Goal: Download file/media

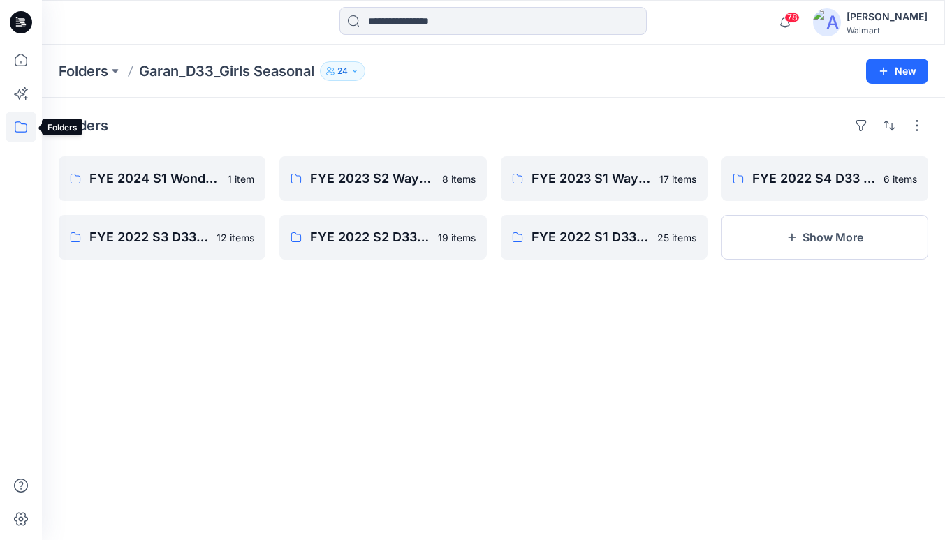
click at [22, 132] on icon at bounding box center [21, 127] width 13 height 11
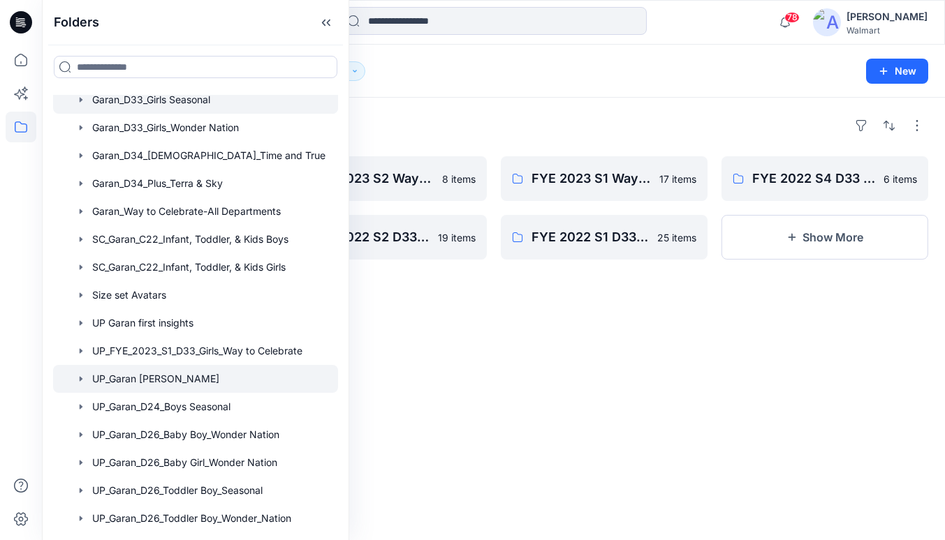
scroll to position [226, 0]
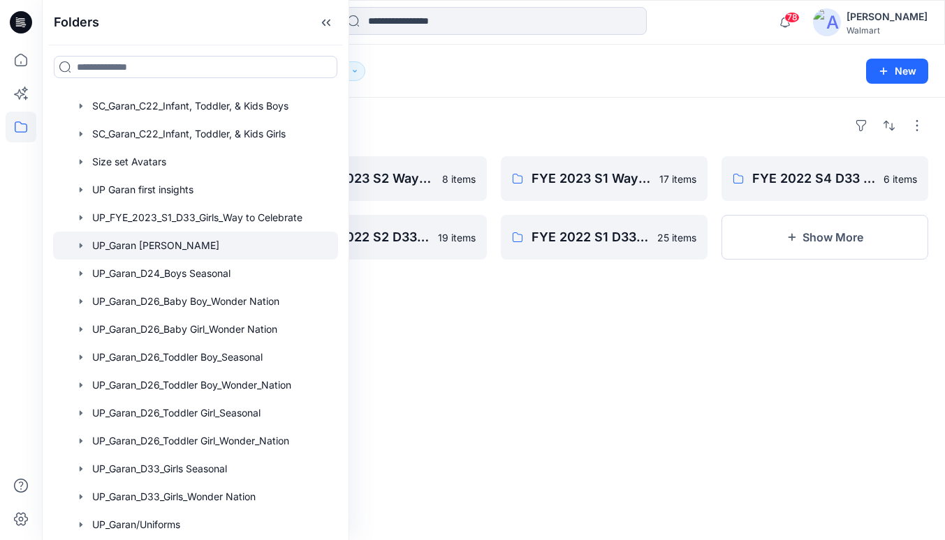
click at [82, 244] on icon "button" at bounding box center [80, 245] width 11 height 11
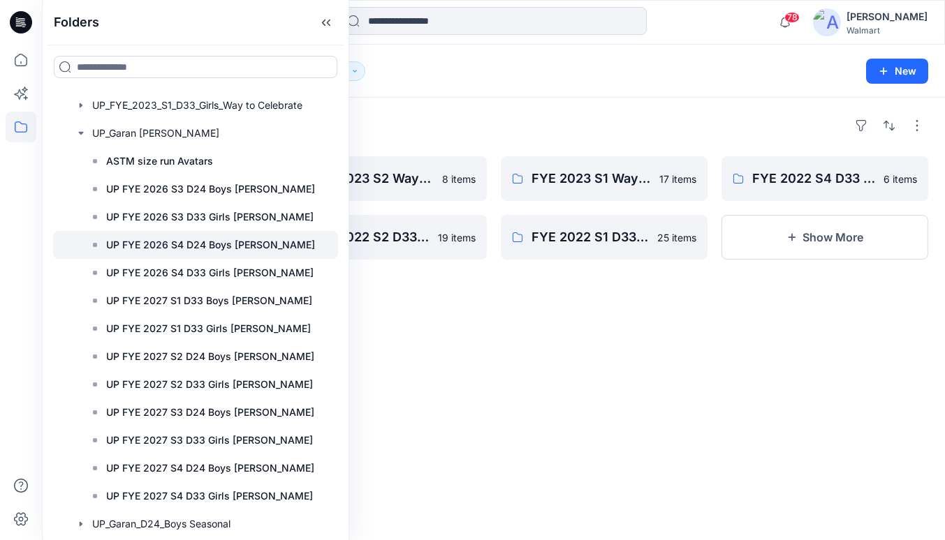
scroll to position [337, 0]
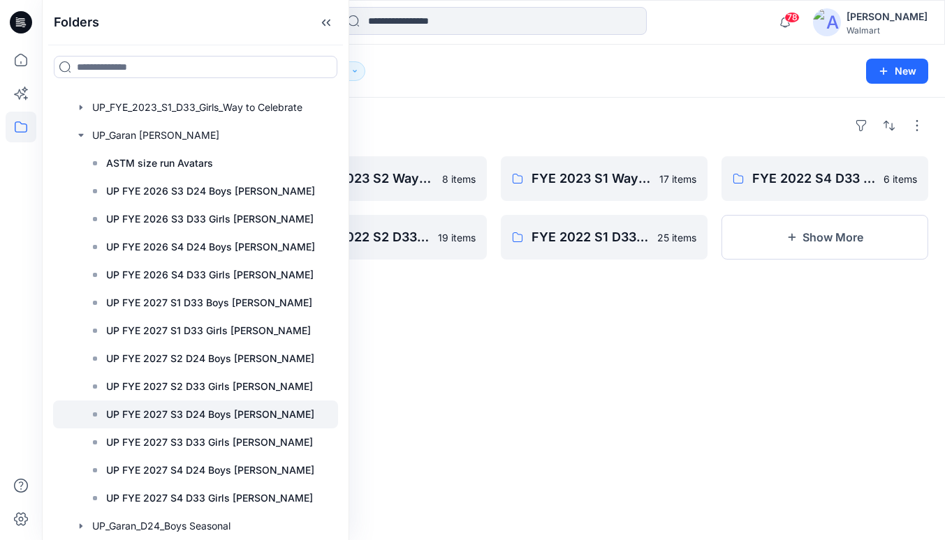
click at [177, 415] on p "UP FYE 2027 S3 D24 Boys [PERSON_NAME]" at bounding box center [210, 414] width 208 height 17
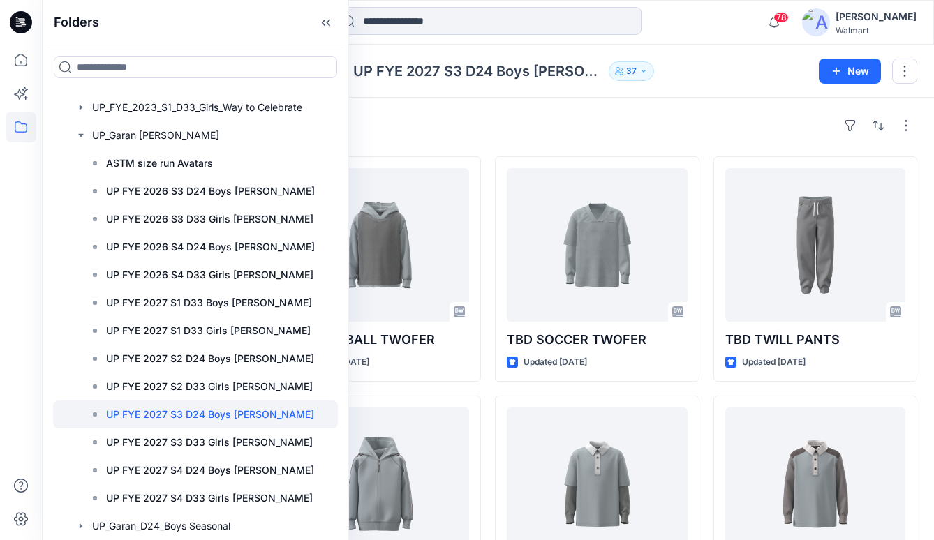
click at [647, 107] on div "Styles TBD CORE GRAPHIC TEE Updated [DATE] TBD LB FLEECE JOGGER W PKT Updated […" at bounding box center [488, 513] width 892 height 830
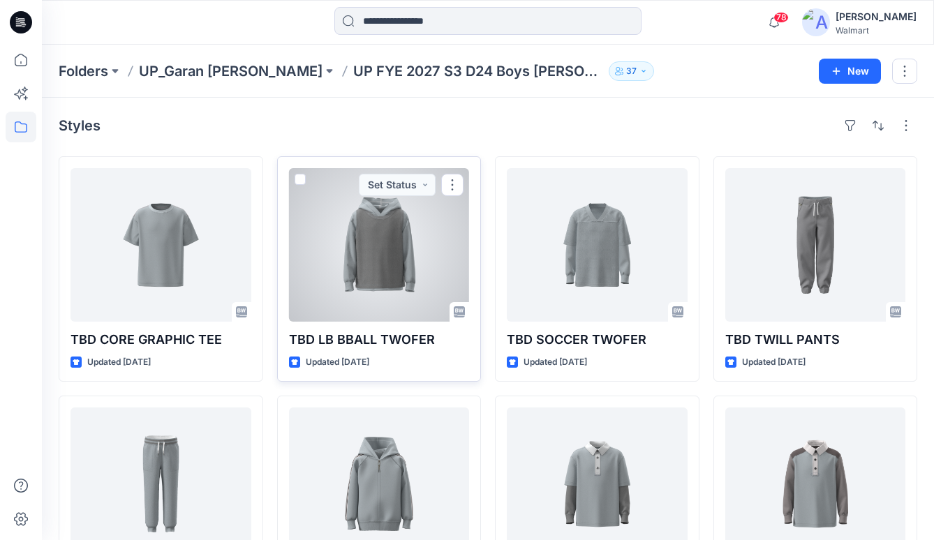
click at [411, 253] on div at bounding box center [379, 245] width 181 height 154
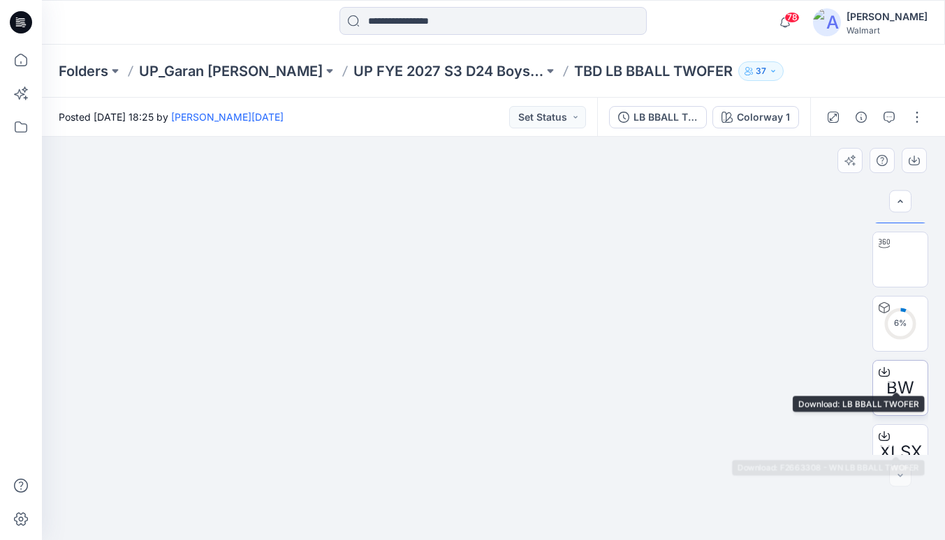
scroll to position [80, 0]
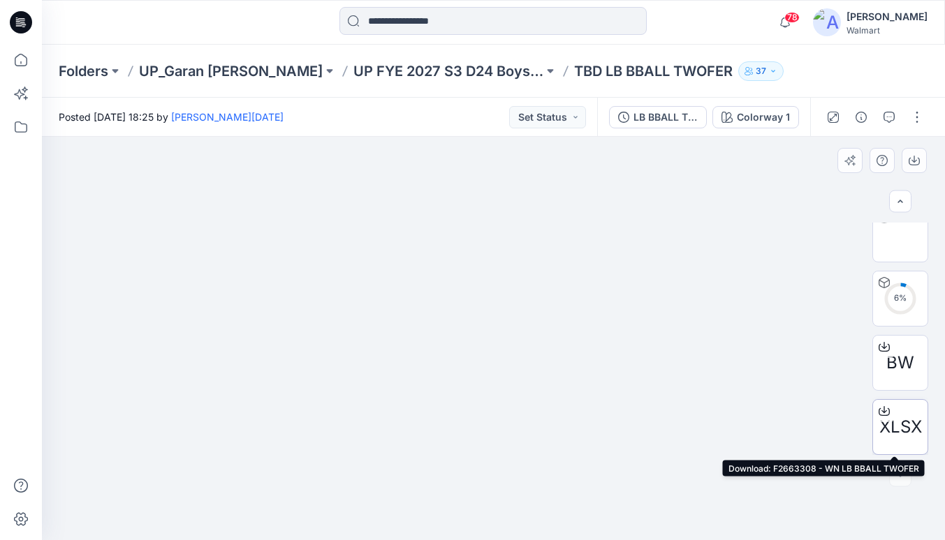
click at [881, 408] on icon at bounding box center [884, 409] width 6 height 7
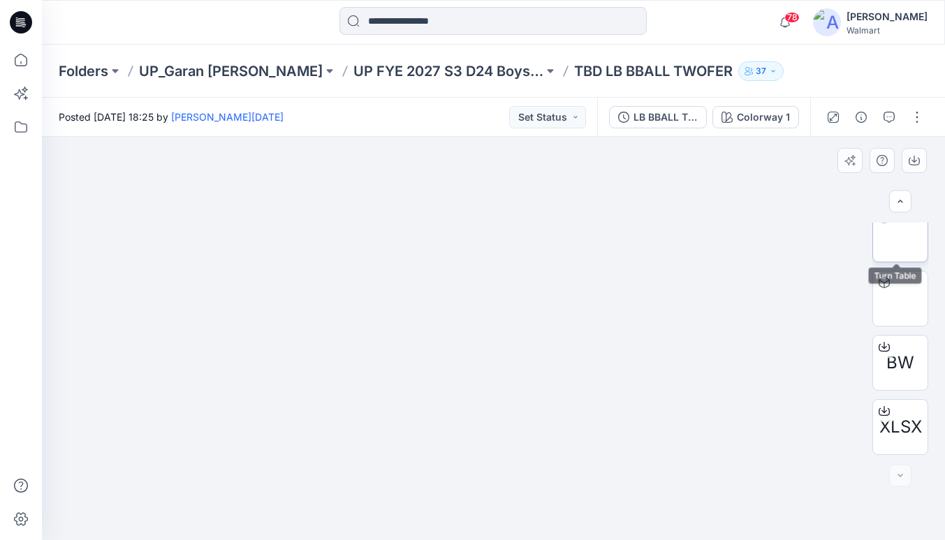
click at [900, 235] on img at bounding box center [900, 235] width 0 height 0
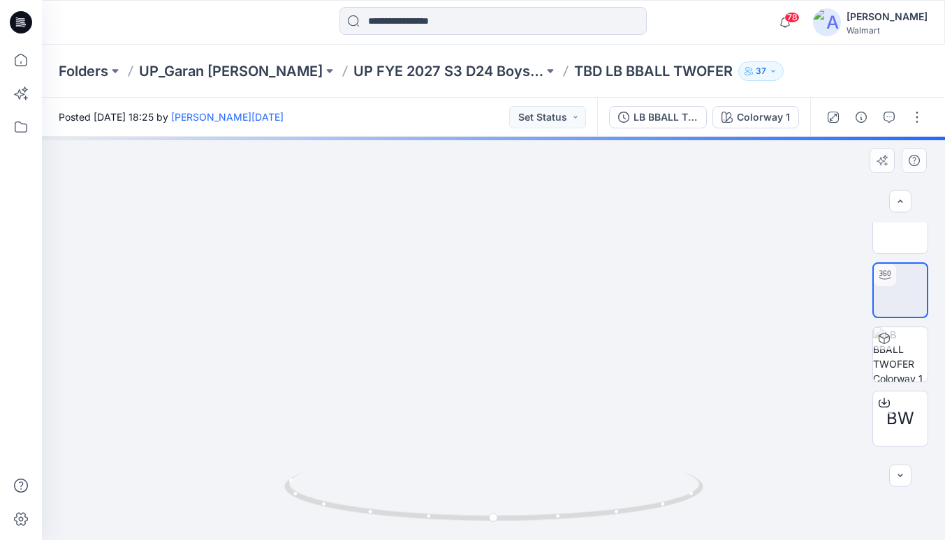
scroll to position [0, 0]
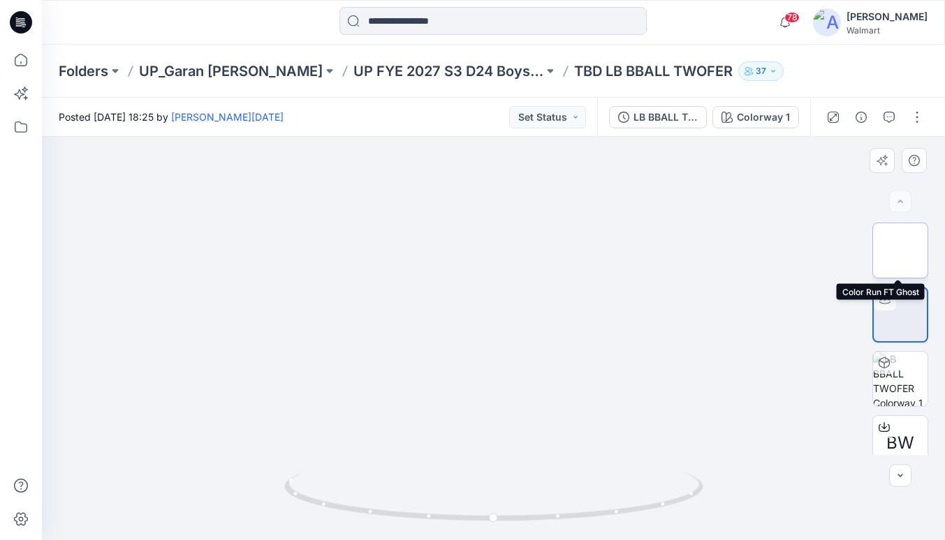
click at [900, 251] on img at bounding box center [900, 251] width 0 height 0
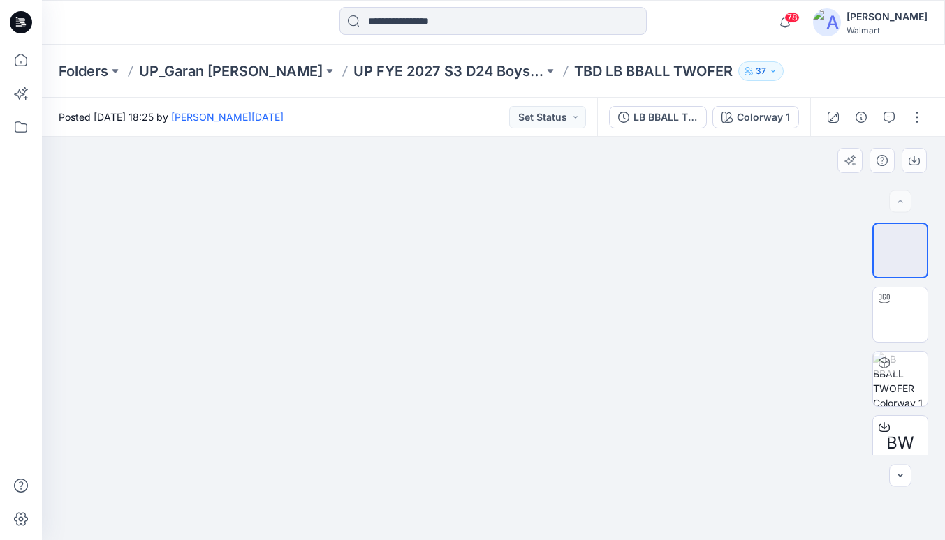
click at [506, 169] on img at bounding box center [494, 169] width 258 height 0
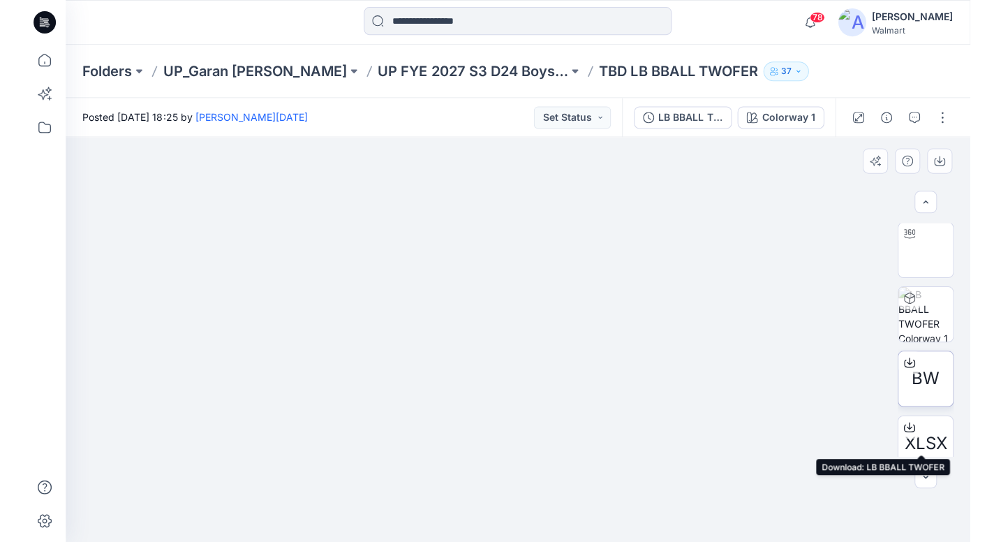
scroll to position [80, 0]
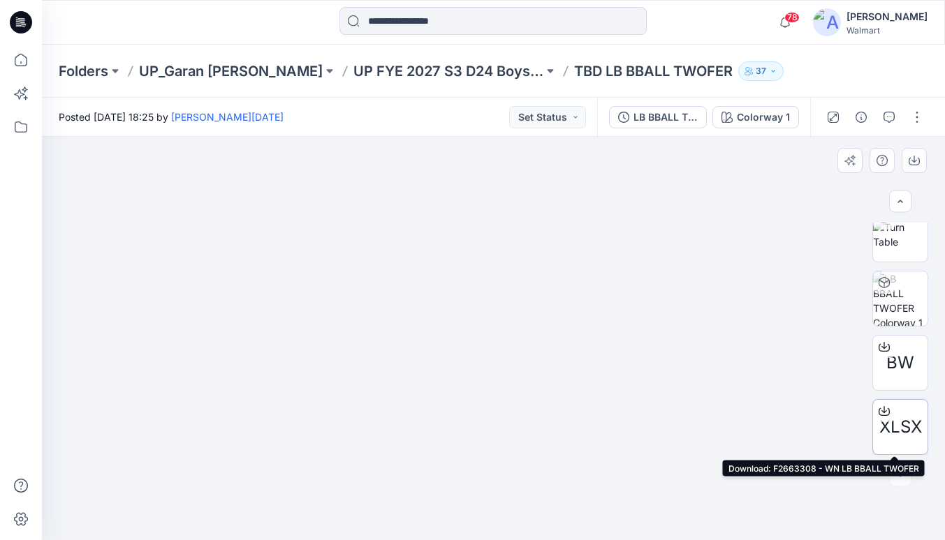
click at [882, 415] on icon at bounding box center [883, 412] width 11 height 8
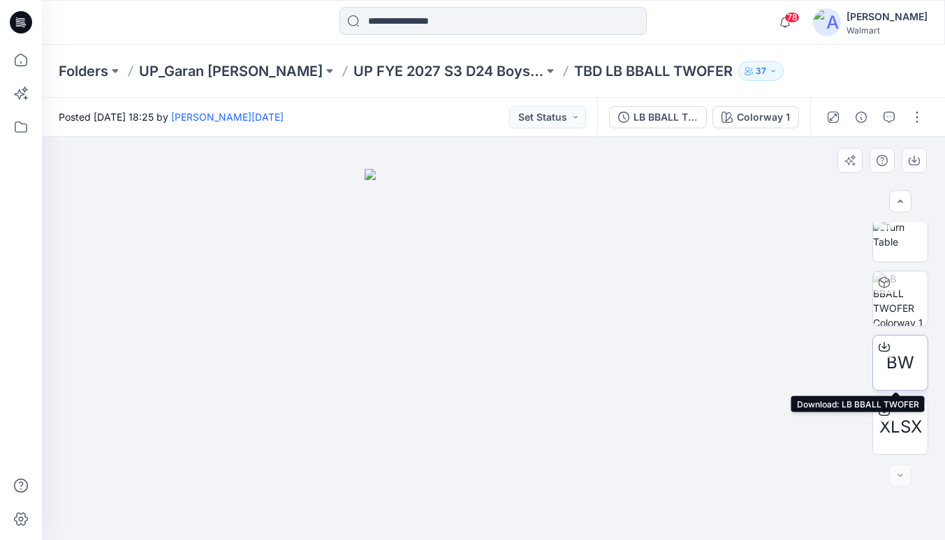
click at [878, 348] on icon at bounding box center [883, 346] width 11 height 11
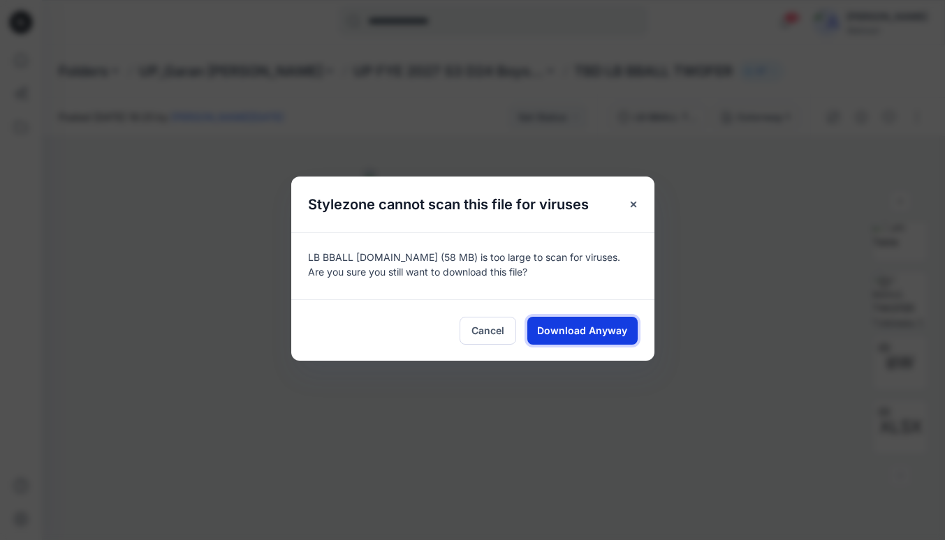
click at [612, 330] on span "Download Anyway" at bounding box center [582, 330] width 90 height 15
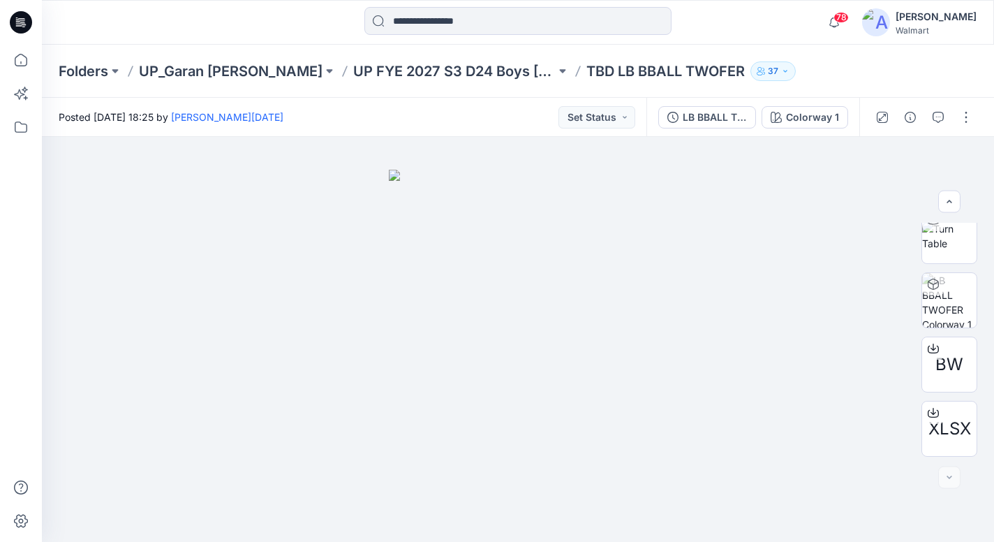
scroll to position [79, 0]
